Goal: Information Seeking & Learning: Learn about a topic

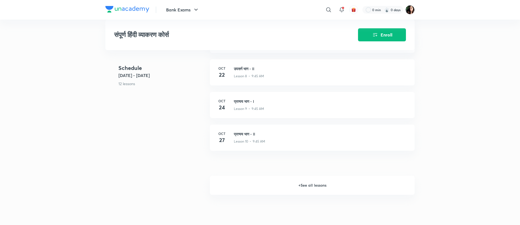
scroll to position [428, 0]
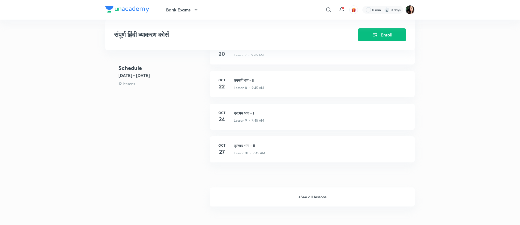
click at [316, 194] on h6 "+ See all lessons" at bounding box center [312, 197] width 205 height 19
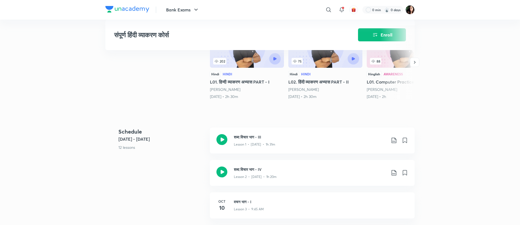
scroll to position [169, 0]
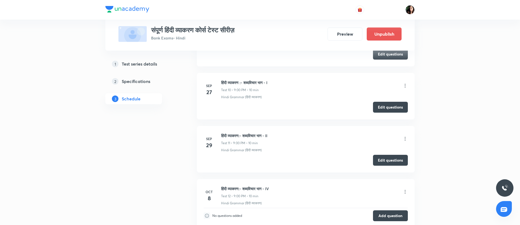
scroll to position [839, 0]
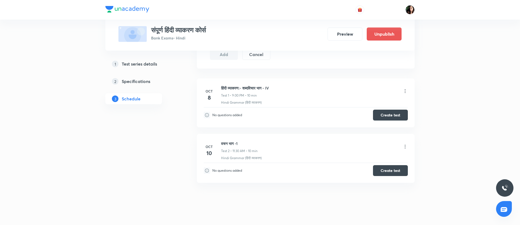
scroll to position [243, 0]
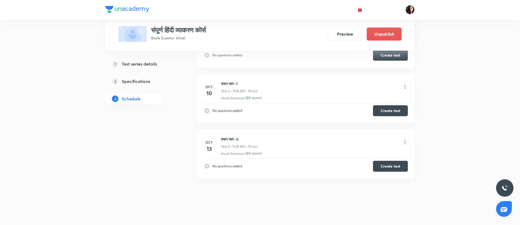
scroll to position [308, 0]
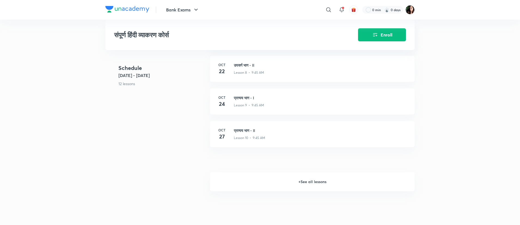
scroll to position [443, 0]
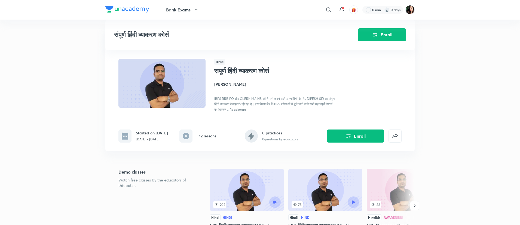
scroll to position [169, 0]
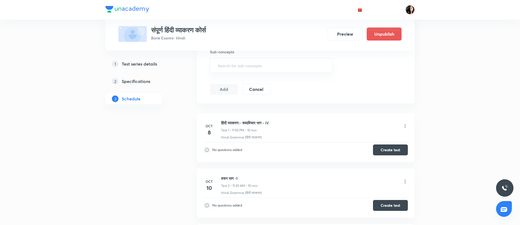
scroll to position [221, 0]
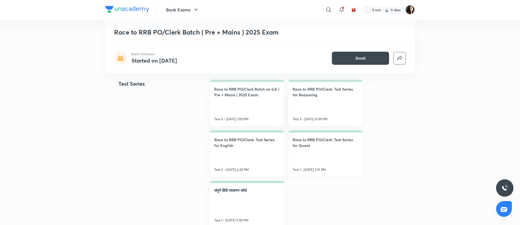
scroll to position [245, 0]
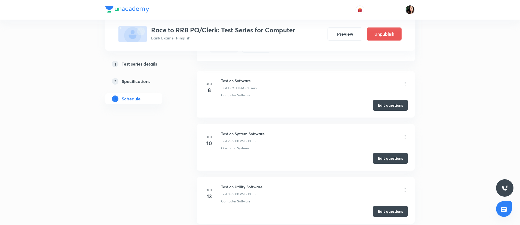
scroll to position [204, 0]
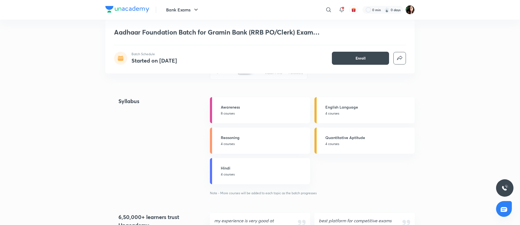
scroll to position [980, 0]
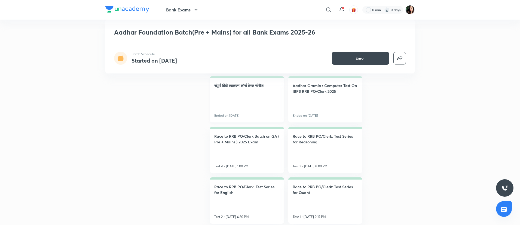
scroll to position [526, 0]
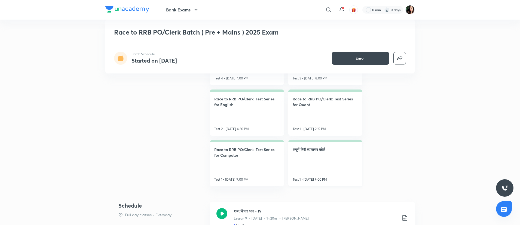
scroll to position [286, 0]
